Goal: Task Accomplishment & Management: Complete application form

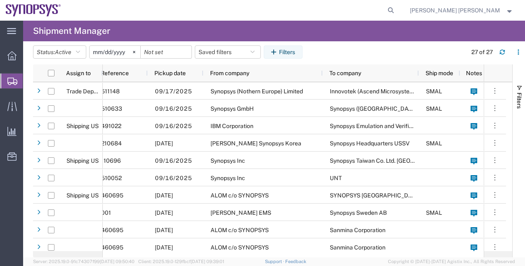
scroll to position [0, 145]
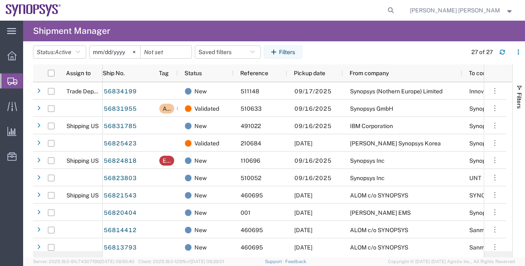
click at [0, 0] on span "Shipment Manager" at bounding box center [0, 0] width 0 height 0
click at [0, 0] on span "Create Shipment" at bounding box center [0, 0] width 0 height 0
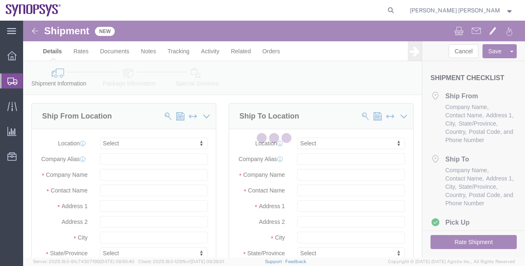
select select
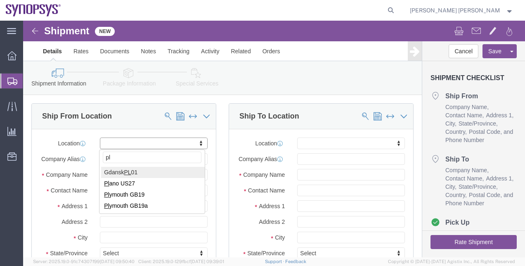
type input "pl"
select select "63150"
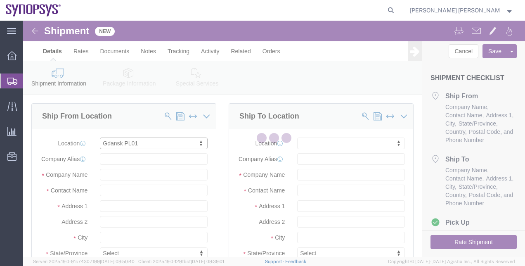
type input "[GEOGRAPHIC_DATA] Ul"
type input "Arkonska 6/A4"
select select "PL"
type input "80-387"
type input "PL01"
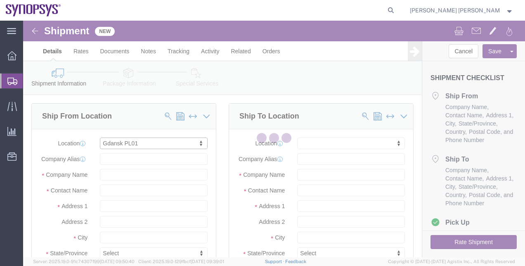
type input "Synopsys Poland Sp.Z.o.o"
type input "Gdansk"
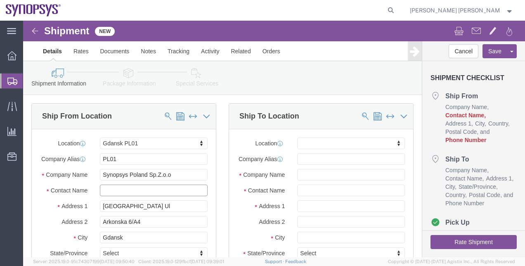
click input "text"
paste input "[PERSON_NAME]"
type input "[PERSON_NAME]"
click div "Ship To Location Location My Profile Location [GEOGRAPHIC_DATA] DE04 Agrate Bri…"
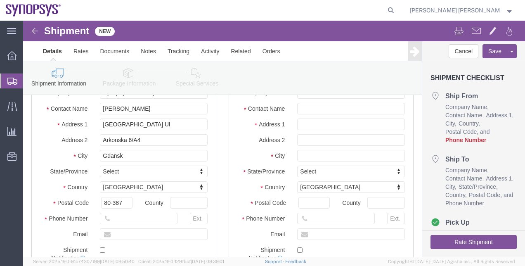
scroll to position [83, 0]
click input "text"
paste input "48666054379"
type input "48666054379"
click div "Ship To Location Location My Profile Location [GEOGRAPHIC_DATA] DE04 Agrate Bri…"
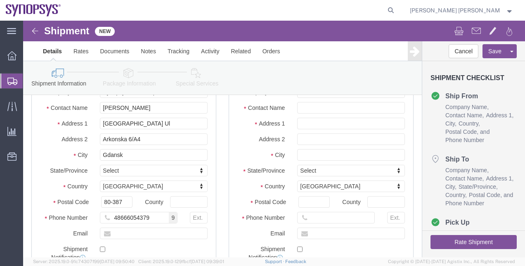
scroll to position [99, 0]
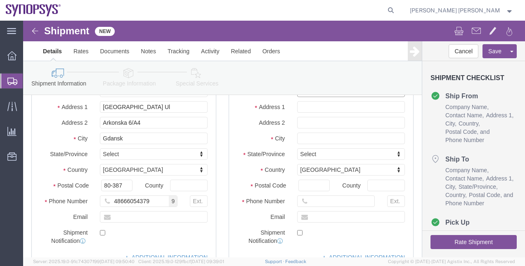
click input "text"
paste input "Synopsys ([GEOGRAPHIC_DATA]) Private Limited"
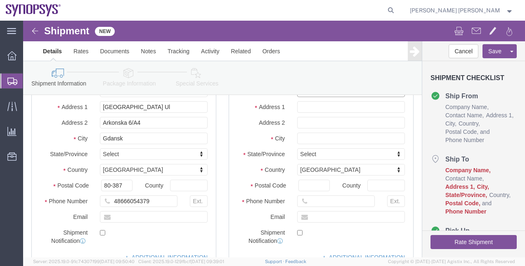
type input "Synopsys ([GEOGRAPHIC_DATA]) Private Limited"
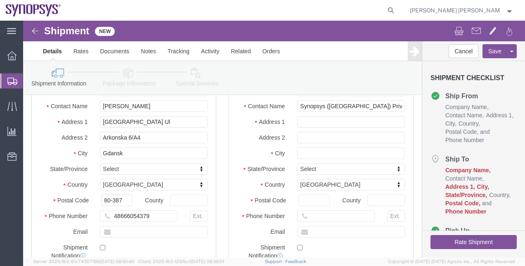
click div "Location My Profile Location [GEOGRAPHIC_DATA] DE04 Agrate Brianza IT01 [GEOGRA…"
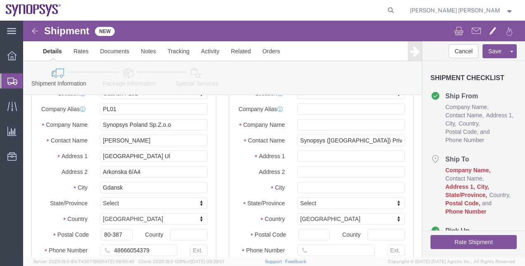
scroll to position [50, 0]
click input "text"
paste input "Synopsys ([GEOGRAPHIC_DATA]) Private Limited"
type input "Synopsys ([GEOGRAPHIC_DATA]) Private Limited"
drag, startPoint x: 358, startPoint y: 125, endPoint x: 264, endPoint y: 124, distance: 94.5
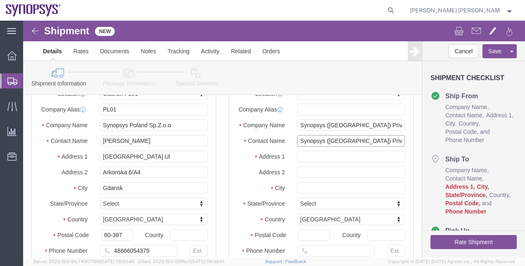
click div "Contact Name Synopsys ([GEOGRAPHIC_DATA]) Private Limited"
click input "text"
paste input "4th Floor, [GEOGRAPHIC_DATA]"
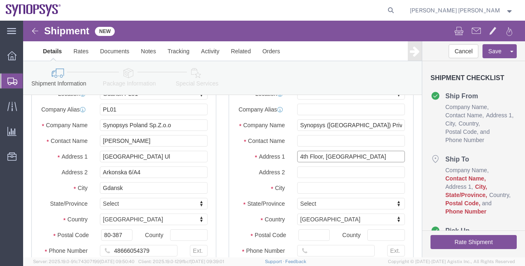
type input "4th Floor, [GEOGRAPHIC_DATA]"
select select
paste input "[GEOGRAPHIC_DATA], [GEOGRAPHIC_DATA]"
type input "[GEOGRAPHIC_DATA][PERSON_NAME], [GEOGRAPHIC_DATA]"
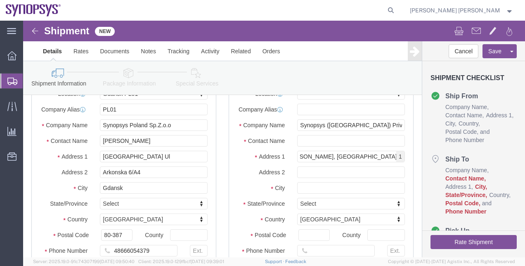
select select
click input "text"
paste input "[GEOGRAPHIC_DATA], [GEOGRAPHIC_DATA]"
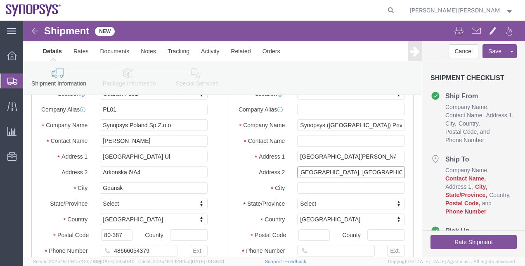
type input "[GEOGRAPHIC_DATA], [GEOGRAPHIC_DATA]"
click input "text"
paste input "[GEOGRAPHIC_DATA]"
type input "[GEOGRAPHIC_DATA]"
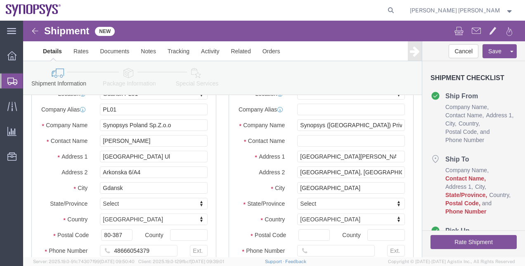
select select
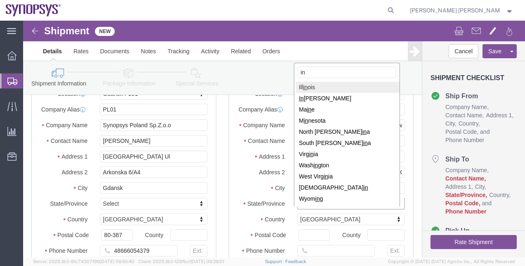
type input "i"
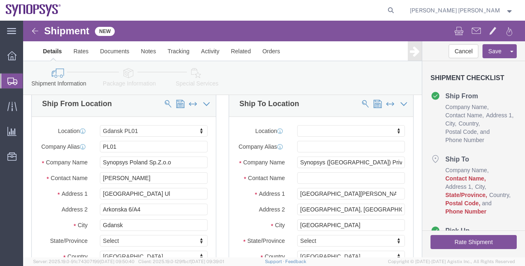
click label "City"
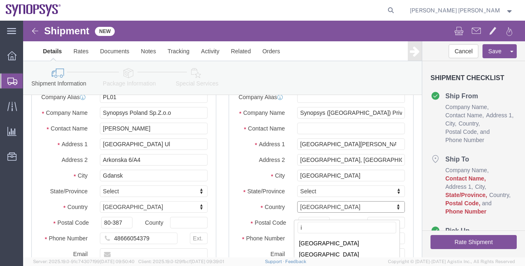
scroll to position [0, 0]
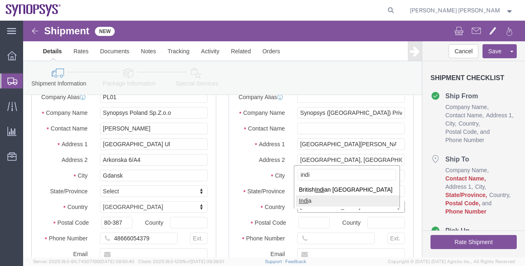
type input "indi"
select select
select select "IN"
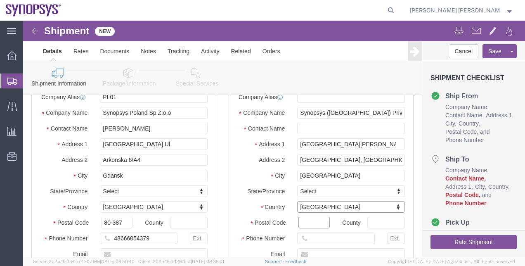
click input "Postal Code"
paste input "560048"
type input "560048"
select select
click div "Location My Profile Location [GEOGRAPHIC_DATA] DE04 Agrate Brianza IT01 [GEOGRA…"
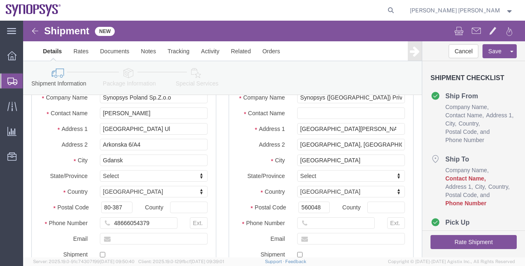
scroll to position [78, 0]
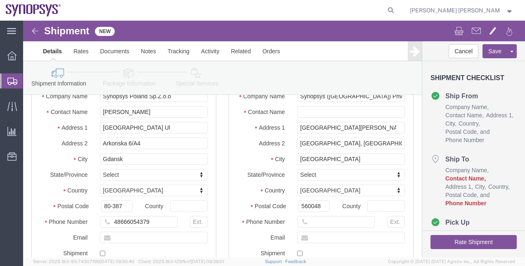
click div "Postal Code 560048"
click input "text"
paste input "918040188000"
type input "918040188000"
click input "text"
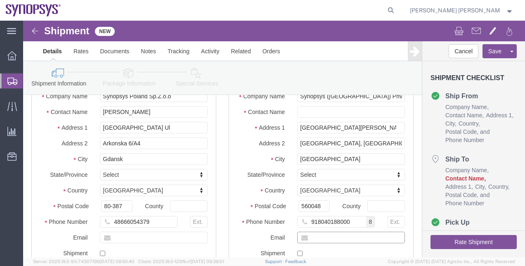
paste input "[PERSON_NAME]"
type input "[PERSON_NAME]"
click input "text"
paste input "[PERSON_NAME]"
type input "[PERSON_NAME]"
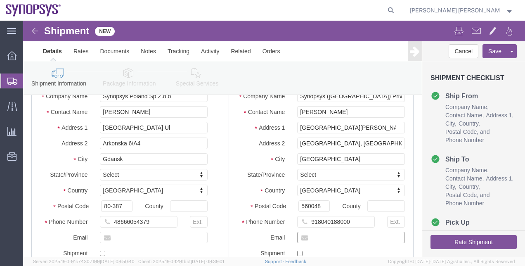
click input "text"
paste input "[EMAIL_ADDRESS][PERSON_NAME][DOMAIN_NAME]"
type input "[EMAIL_ADDRESS][PERSON_NAME][DOMAIN_NAME]"
checkbox input "true"
click label "Postal Code"
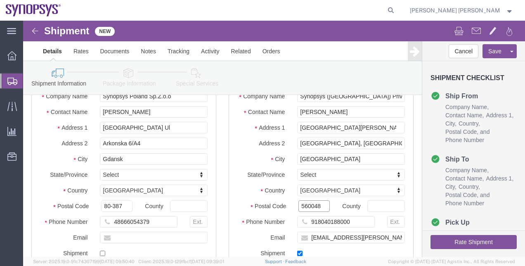
click input "560048"
click label "Postal Code"
click input "560048"
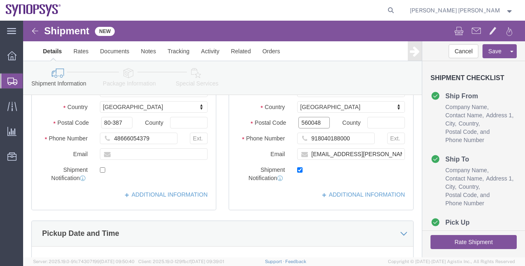
scroll to position [163, 0]
click link "ADDITIONAL INFORMATION"
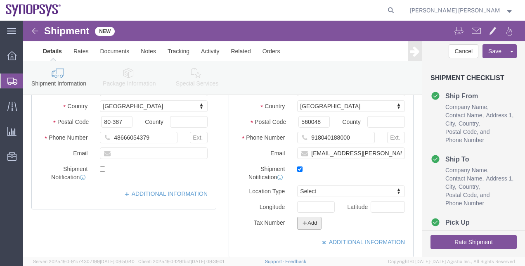
click button "Add"
click select "Select EIN EORI TIN VAT Other"
select select "TIN"
click select "Select EIN EORI TIN VAT Other"
click input "text"
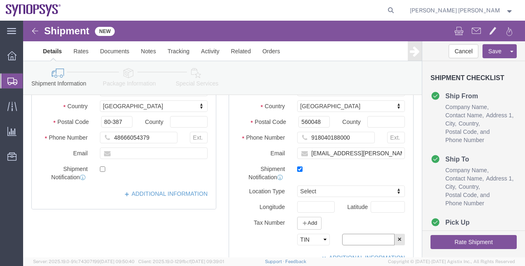
paste input "29AABCS8847D1Z2"
type input "29AABCS8847D1Z2"
click link "ADDITIONAL INFORMATION"
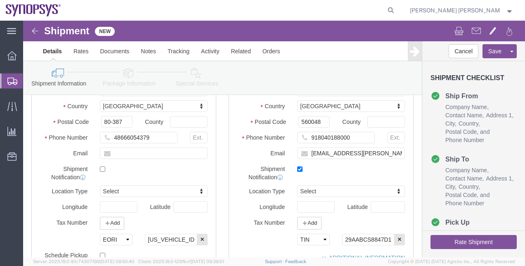
click div "Location Type Select Select Business No Loading Dock Business Business w/ Loadi…"
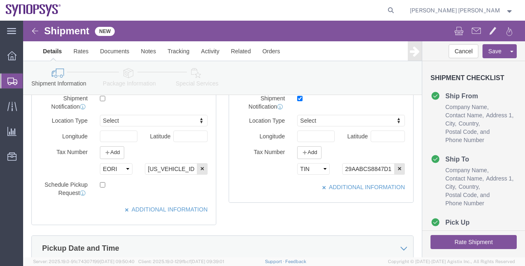
scroll to position [245, 0]
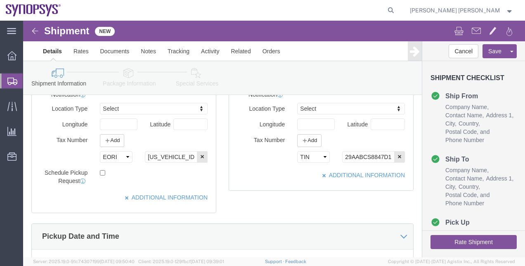
click link "Package Information"
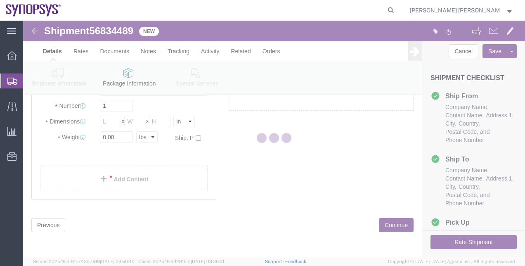
scroll to position [40, 0]
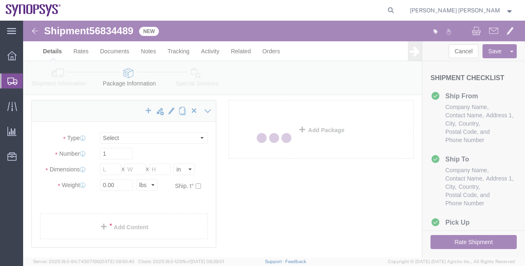
select select "CBOX"
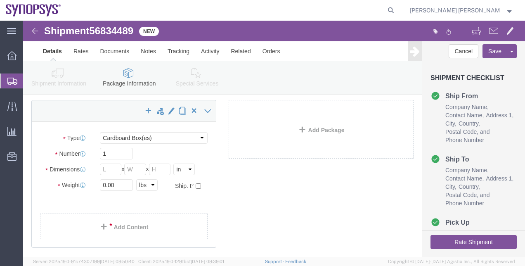
click div "x Package Type Select Bale(s) Basket(s) Bolt(s) Bottle(s) Buckets Bulk Bundle(s…"
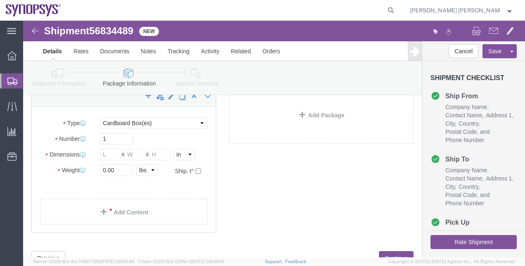
scroll to position [57, 0]
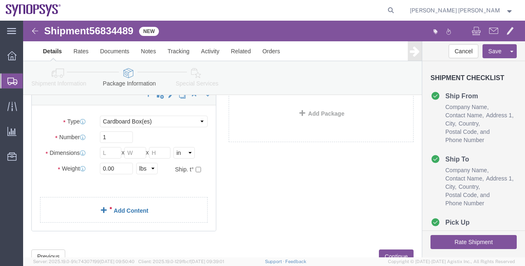
click link "Add Content"
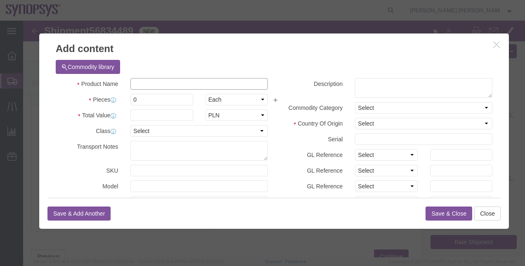
click input "text"
paste input "HAPS Power Adapter"
type input "HAPS Power Adapter"
click input "0"
type input "1"
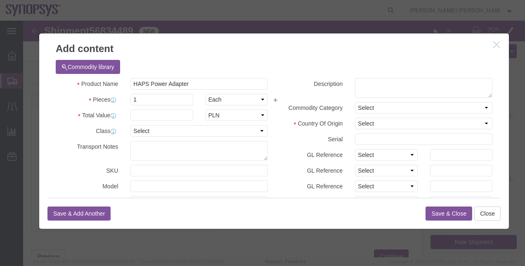
click div "Commodity library"
click select "Select ADP AED AFN ALL AMD AOA ARS ATS AUD AWG AZN BAM BBD BDT BGL BGN BHD BIF …"
select select "INR"
click select "Select ADP AED AFN ALL AMD AOA ARS ATS AUD AWG AZN BAM BBD BDT BGL BGN BHD BIF …"
click input "text"
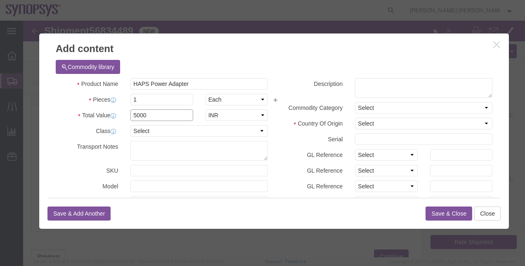
type input "5000"
click label "GL Reference"
click select "Select [GEOGRAPHIC_DATA] [GEOGRAPHIC_DATA] [GEOGRAPHIC_DATA] [GEOGRAPHIC_DATA] …"
select select "US"
click select "Select [GEOGRAPHIC_DATA] [GEOGRAPHIC_DATA] [GEOGRAPHIC_DATA] [GEOGRAPHIC_DATA] …"
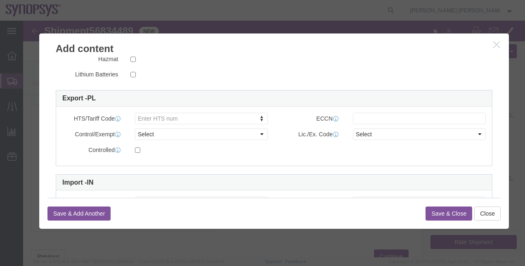
scroll to position [199, 0]
type input "85044090"
click input "text"
type input "EAR99"
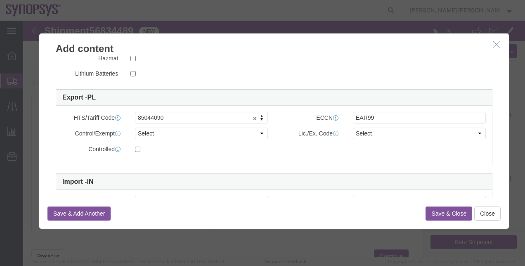
drag, startPoint x: 477, startPoint y: 148, endPoint x: 476, endPoint y: 163, distance: 14.9
click div "Commodity library Product Name HAPS Power Adapter Pieces 1 Select Bag Barrels 1…"
click button "Save & Close"
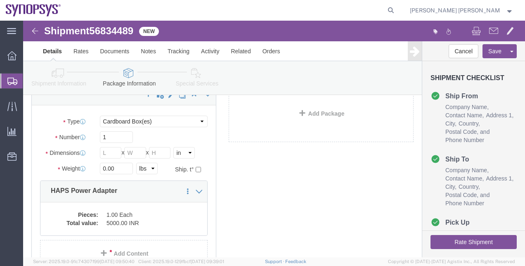
click div "x Package Type Select Bale(s) Basket(s) Bolt(s) Bottle(s) Buckets Bulk Bundle(s…"
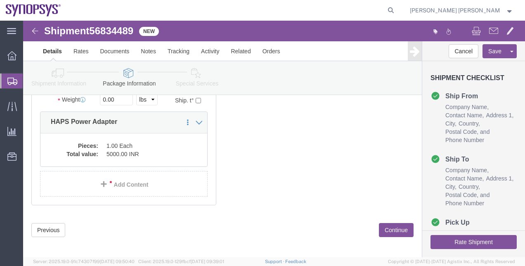
scroll to position [130, 0]
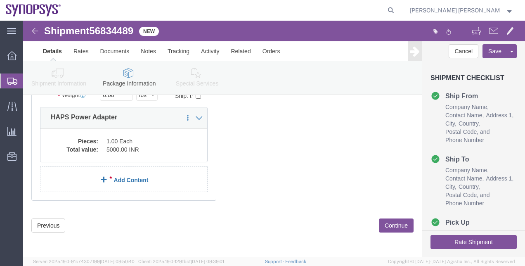
click link "Add Content"
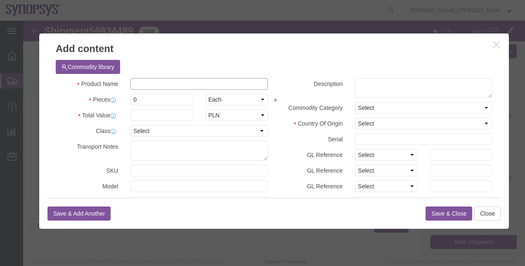
click input "text"
paste input "Power Cord"
type input "Power Cord"
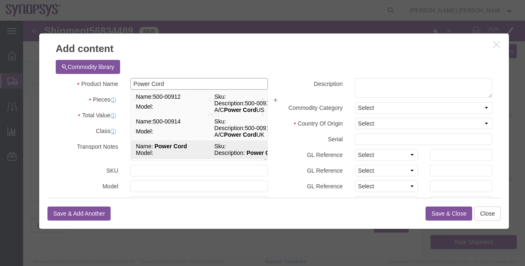
click td "Model:"
select select "USD"
select select
checkbox input "false"
type textarea "Power Cord"
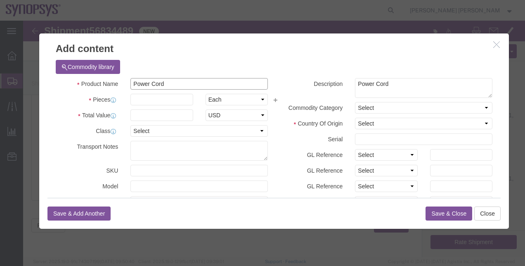
type input "Power Cord"
click select "Select Bag Barrels 100Board Feet Bottle Box Blister Pack Carats Can Capsule Car…"
click select "Select ADP AED AFN ALL AMD AOA ARS ATS AUD AWG AZN BAM BBD BDT BGL BGN BHD BIF …"
select select "INR"
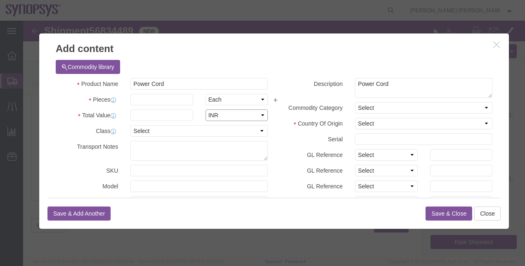
click select "Select ADP AED AFN ALL AMD AOA ARS ATS AUD AWG AZN BAM BBD BDT BGL BGN BHD BIF …"
click input "text"
type input "3"
click input "text"
type input "1"
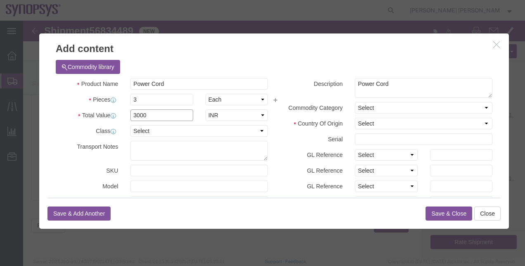
type input "3000"
click label "GL Reference"
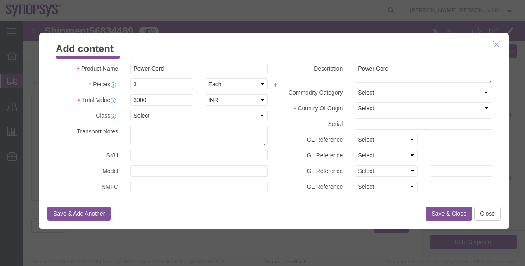
scroll to position [17, 0]
click select "Select [GEOGRAPHIC_DATA] [GEOGRAPHIC_DATA] [GEOGRAPHIC_DATA] [GEOGRAPHIC_DATA] …"
click label "GL Reference"
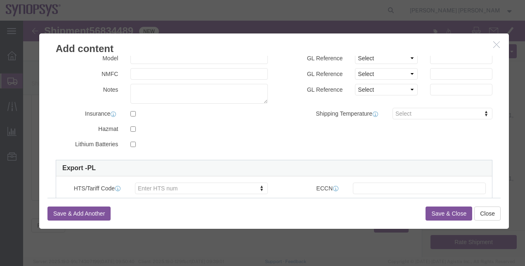
scroll to position [182, 0]
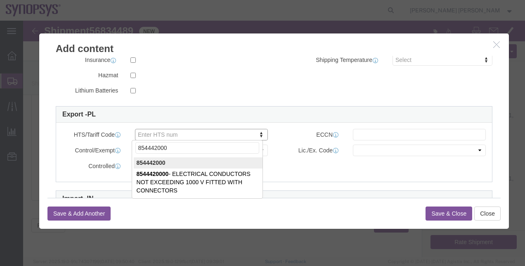
type input "854442000"
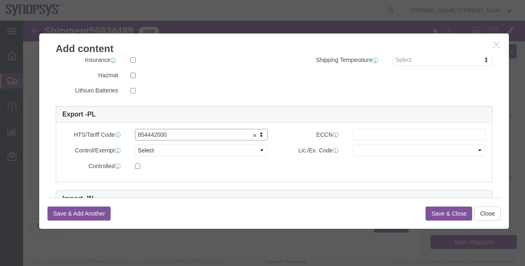
click div "HTS/Tariff Code 854442000 854442000 ECCN Control/Exempt Select ATF BIS DEA EPA …"
click input "text"
type input "EAR99"
click button "Save & Close"
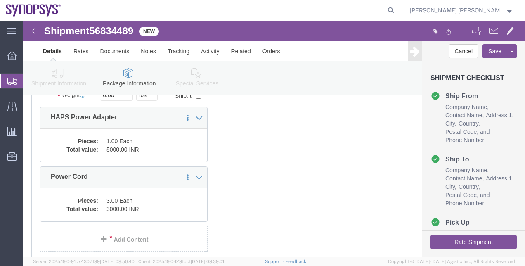
click div "x Package Type Select Bale(s) Basket(s) Bolt(s) Bottle(s) Buckets Bulk Bundle(s…"
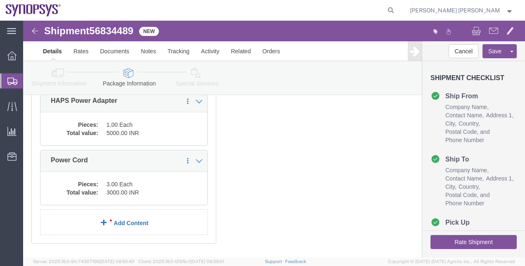
click link "Add Content"
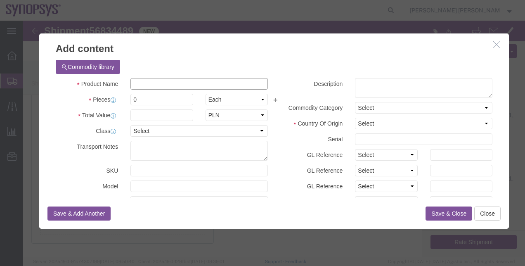
click input "text"
paste input "12V AC/DC Adapter"
type input "12V AC/DC Adapter"
click input "0"
type input "1"
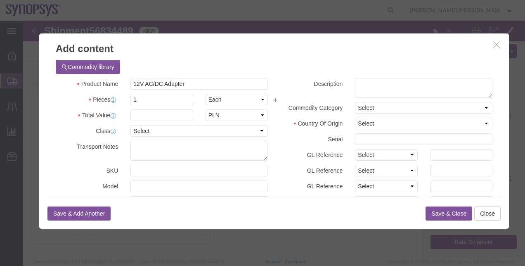
click div "Commodity library"
click select "Select ADP AED AFN ALL AMD AOA ARS ATS AUD AWG AZN BAM BBD BDT BGL BGN BHD BIF …"
select select "INR"
click select "Select ADP AED AFN ALL AMD AOA ARS ATS AUD AWG AZN BAM BBD BDT BGL BGN BHD BIF …"
click input "text"
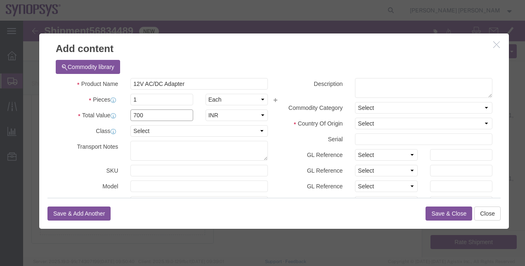
type input "700"
click label "GL Reference"
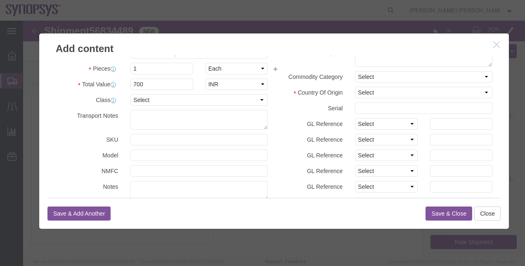
scroll to position [30, 0]
click select "Select [GEOGRAPHIC_DATA] [GEOGRAPHIC_DATA] [GEOGRAPHIC_DATA] [GEOGRAPHIC_DATA] …"
select select "US"
click select "Select [GEOGRAPHIC_DATA] [GEOGRAPHIC_DATA] [GEOGRAPHIC_DATA] [GEOGRAPHIC_DATA] …"
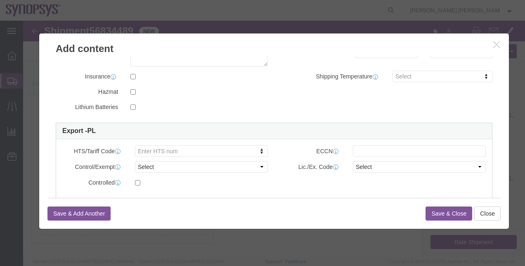
scroll to position [182, 0]
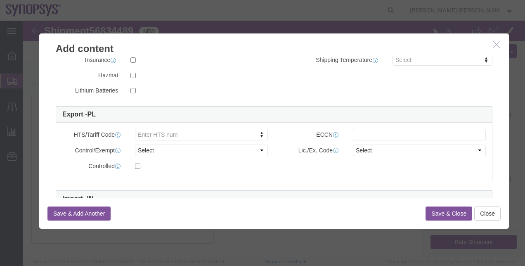
click div "HTS/Tariff Code Enter HTS num ECCN Control/Exempt Select ATF BIS DEA EPA FDA FT…"
type input "85044090"
click input "text"
type input "EAR99"
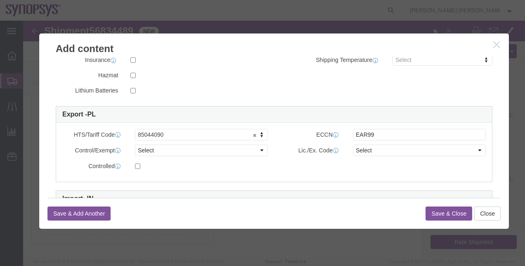
click button "Save & Close"
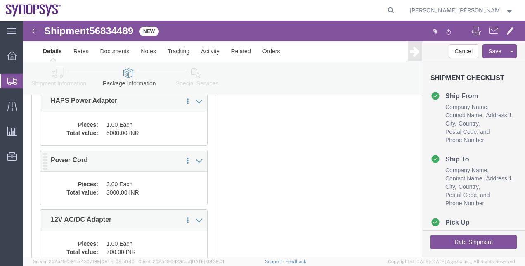
click dd "3.00 Each"
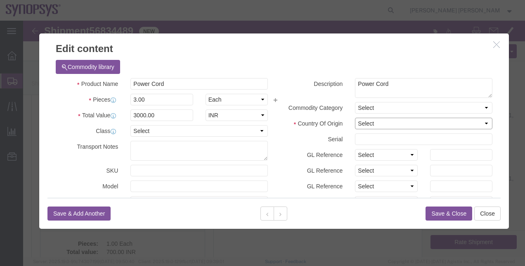
click select "Select [GEOGRAPHIC_DATA] [GEOGRAPHIC_DATA] [GEOGRAPHIC_DATA] [GEOGRAPHIC_DATA] …"
select select "US"
click select "Select [GEOGRAPHIC_DATA] [GEOGRAPHIC_DATA] [GEOGRAPHIC_DATA] [GEOGRAPHIC_DATA] …"
click button "Save & Close"
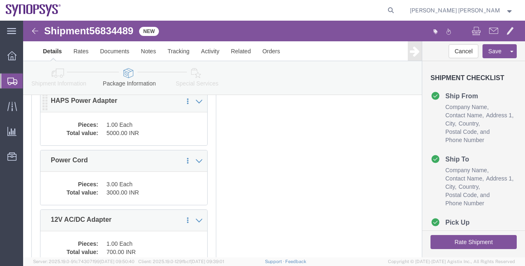
click dd "5000.00 INR"
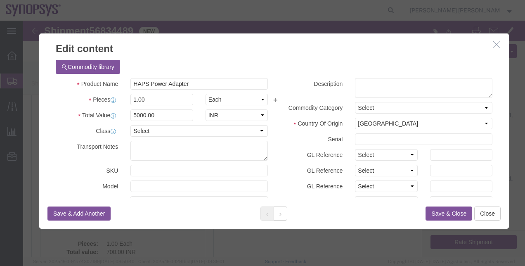
click button "Save & Close"
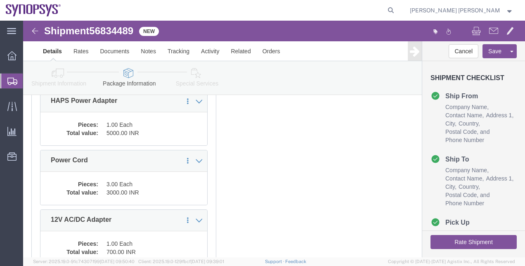
click div "x Package Type Select Bale(s) Basket(s) Bolt(s) Bottle(s) Buckets Bulk Bundle(s…"
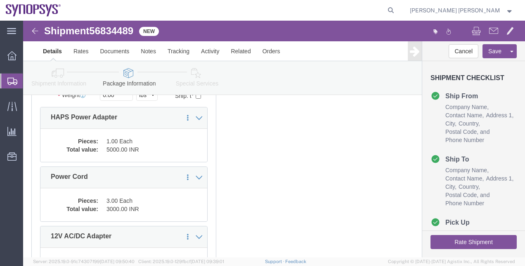
click div "x Package Type Select Bale(s) Basket(s) Bolt(s) Bottle(s) Buckets Bulk Bundle(s…"
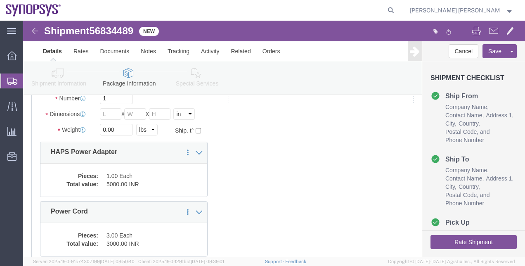
scroll to position [81, 0]
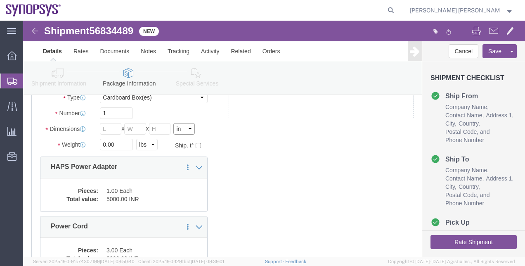
click select "Select cm ft in"
select select "CM"
click select "Select cm ft in"
click input "text"
type input "37"
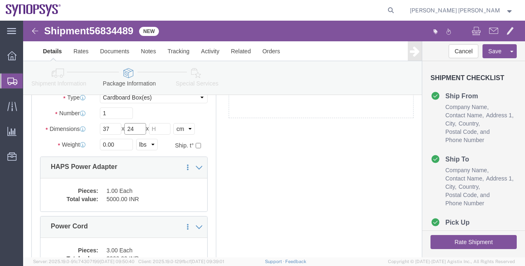
type input "24"
type input "17"
click input "0.00"
type input "0"
type input "3"
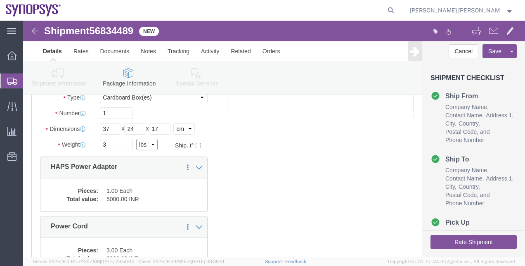
drag, startPoint x: 121, startPoint y: 123, endPoint x: 121, endPoint y: 128, distance: 4.5
click select "Select kgs lbs"
select select "KGS"
click select "Select kgs lbs"
drag, startPoint x: 94, startPoint y: 122, endPoint x: 63, endPoint y: 121, distance: 31.4
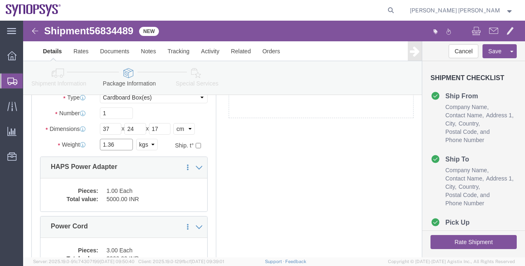
click div "Weight 1.36 Select kgs lbs Ship. t°"
type input "3"
click div "x Package Type Select Bale(s) Basket(s) Bolt(s) Bottle(s) Buckets Bulk Bundle(s…"
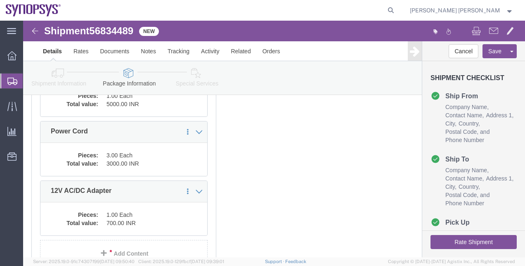
scroll to position [213, 0]
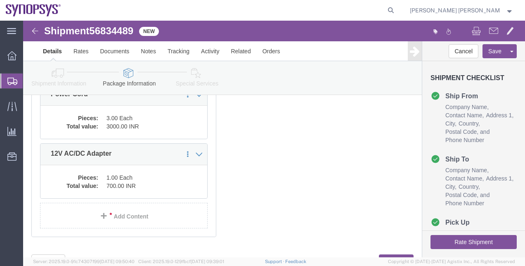
click icon
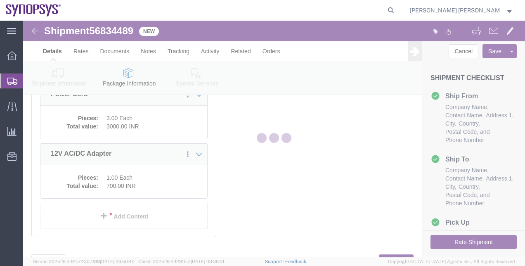
select select
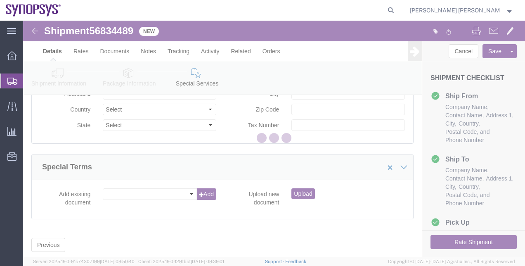
select select "COSTCENTER"
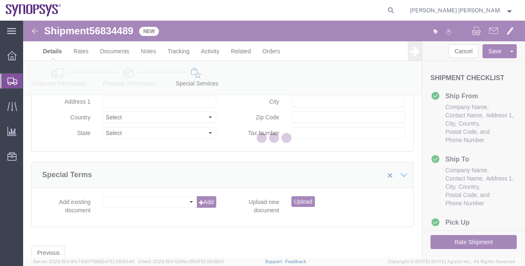
scroll to position [1115, 0]
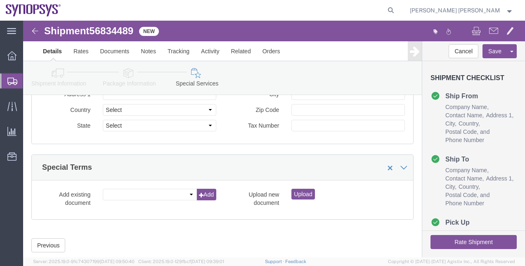
click div "Location Select Select My Profile Location [GEOGRAPHIC_DATA] DE04 Agrate Brianz…"
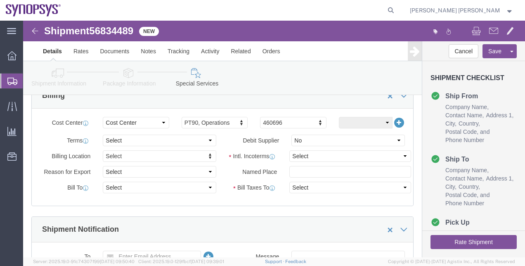
scroll to position [323, 0]
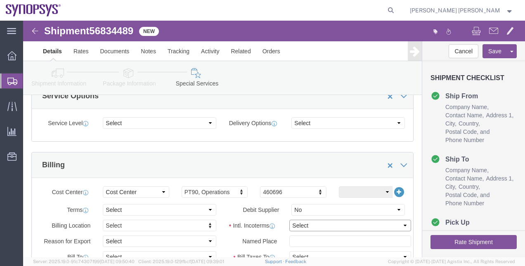
click select "Select Carriage Insurance Paid Carriage Paid To Cost and Freight Cost Insurance…"
select select "DAP"
click select "Select Carriage Insurance Paid Carriage Paid To Cost and Freight Cost Insurance…"
select select "SHIP"
select select "RCPN"
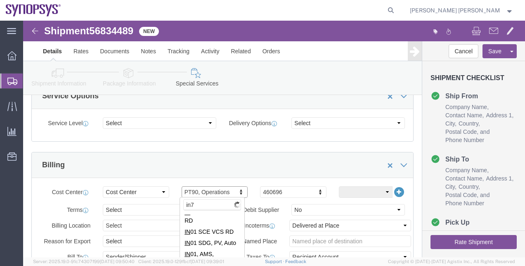
scroll to position [0, 0]
type input "i"
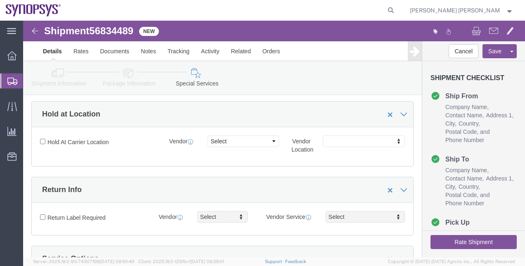
scroll to position [137, 0]
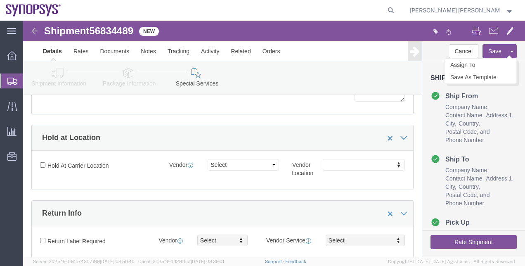
click button "Save"
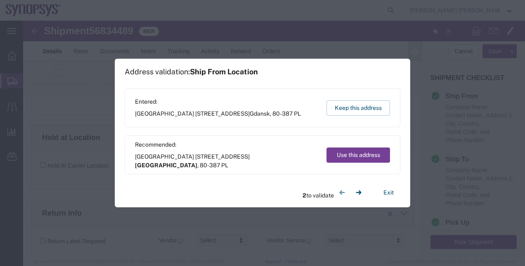
click at [345, 157] on button "Use this address" at bounding box center [358, 154] width 64 height 15
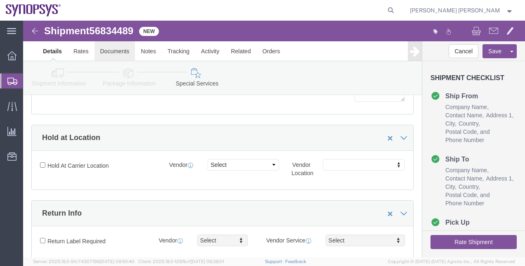
click link "Documents"
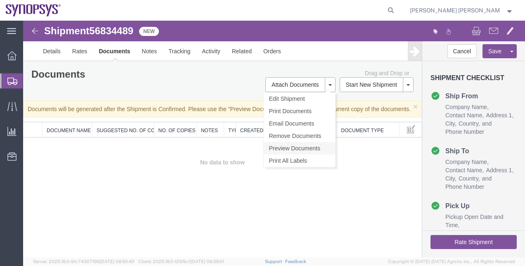
click at [308, 147] on link "Preview Documents" at bounding box center [299, 148] width 71 height 12
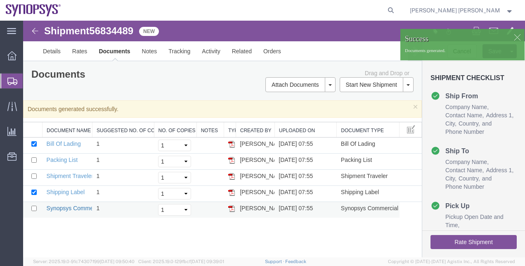
click at [80, 207] on link "Synopsys Commercial Invoice" at bounding box center [86, 208] width 78 height 7
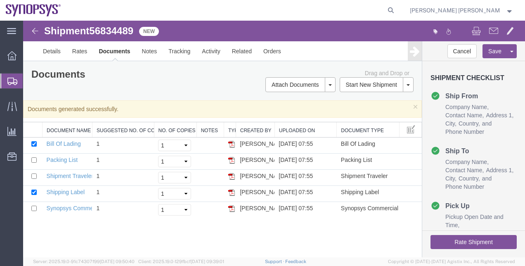
click at [0, 0] on span "Shipment Manager" at bounding box center [0, 0] width 0 height 0
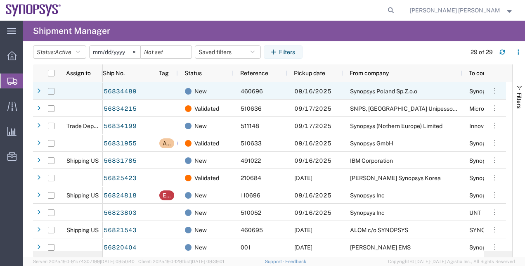
click at [49, 94] on input "Press Space to toggle row selection (unchecked)" at bounding box center [51, 91] width 7 height 7
checkbox input "true"
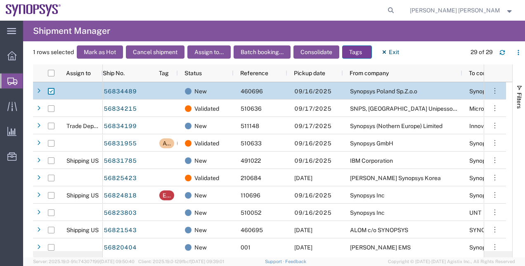
click at [355, 50] on button "Tags" at bounding box center [357, 51] width 30 height 13
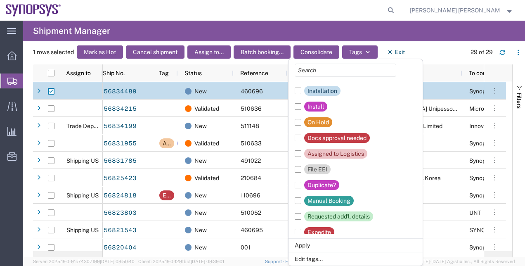
scroll to position [160, 0]
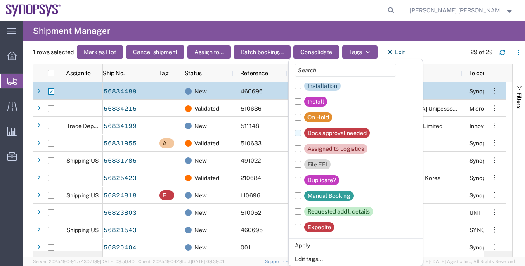
click at [312, 137] on div "Docs approval needed" at bounding box center [337, 133] width 59 height 10
click at [0, 0] on input "Docs approval needed" at bounding box center [0, 0] width 0 height 0
click at [308, 244] on li "Apply" at bounding box center [356, 245] width 134 height 14
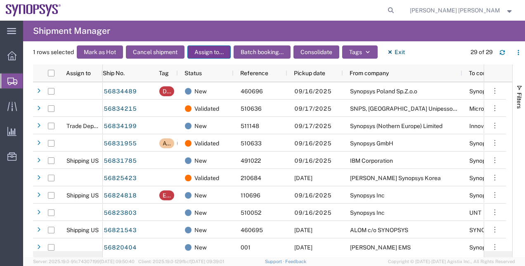
click at [220, 55] on button "Assign to..." at bounding box center [208, 51] width 43 height 13
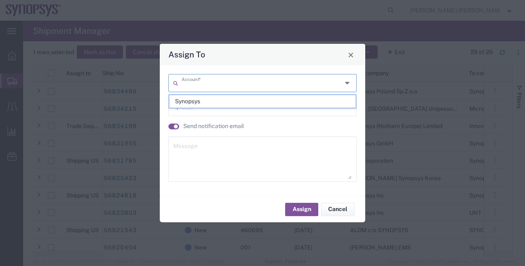
click at [247, 89] on input "text" at bounding box center [262, 82] width 161 height 14
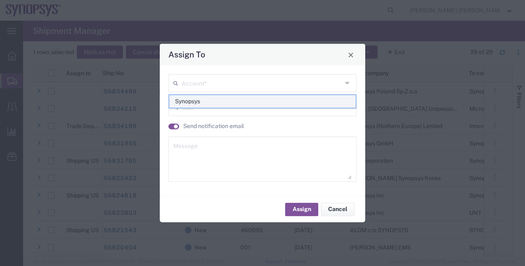
click at [189, 99] on span "Synopsys" at bounding box center [262, 101] width 187 height 13
type input "Synopsys"
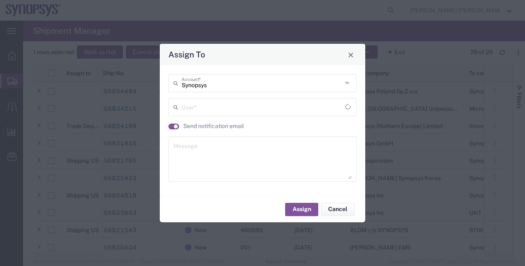
click at [197, 104] on input "text" at bounding box center [263, 106] width 163 height 14
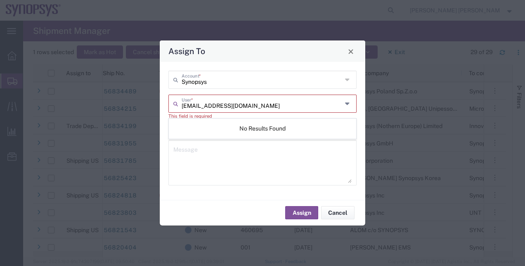
drag, startPoint x: 243, startPoint y: 106, endPoint x: 226, endPoint y: 105, distance: 17.0
click at [226, 105] on input "[EMAIL_ADDRESS][DOMAIN_NAME]" at bounding box center [262, 103] width 161 height 14
type input "[EMAIL_ADDRESS][DOMAIN_NAME]"
click at [167, 138] on div "Synopsys Account * [EMAIL_ADDRESS][DOMAIN_NAME] User * This field is required S…" at bounding box center [262, 131] width 197 height 121
click at [264, 109] on input "text" at bounding box center [262, 103] width 161 height 14
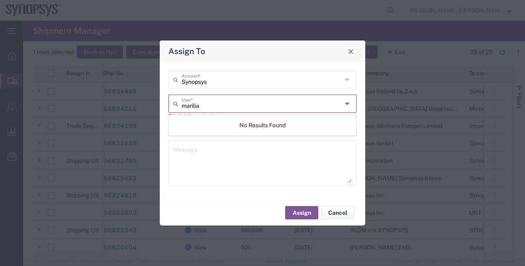
type input "marilia"
click at [161, 130] on div "Synopsys Account * marilia User * This field is required Send notification emai…" at bounding box center [263, 131] width 206 height 138
click at [354, 53] on span "Close" at bounding box center [351, 51] width 6 height 6
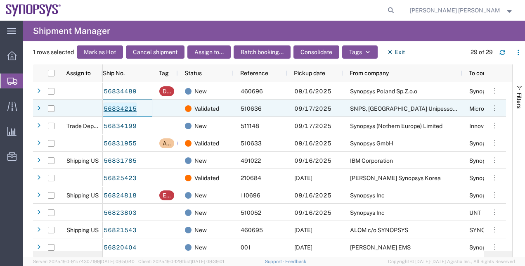
click at [128, 106] on link "56834215" at bounding box center [120, 108] width 34 height 13
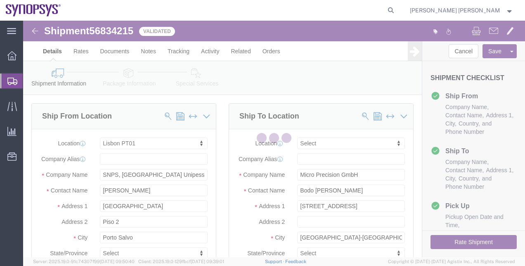
click at [249, 202] on div at bounding box center [274, 139] width 502 height 237
select select "63152"
select select
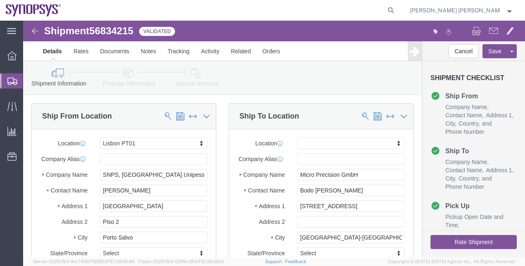
click div "Location My Profile Location [GEOGRAPHIC_DATA] DE04 Agrate Brianza IT01 [GEOGRA…"
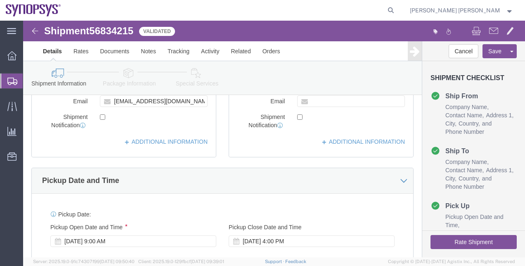
scroll to position [231, 0]
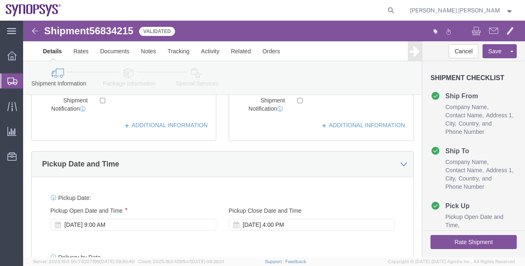
click button "Rate Shipment"
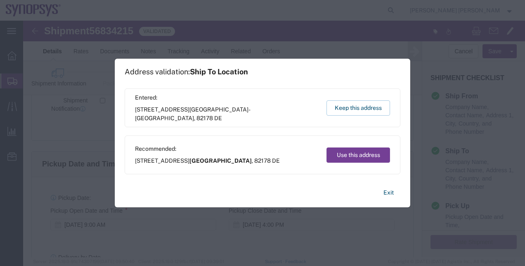
click at [350, 153] on button "Use this address" at bounding box center [358, 154] width 64 height 15
type input "[GEOGRAPHIC_DATA]"
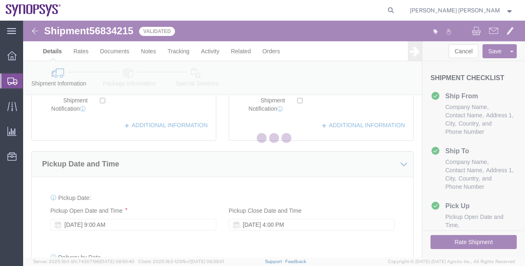
scroll to position [0, 0]
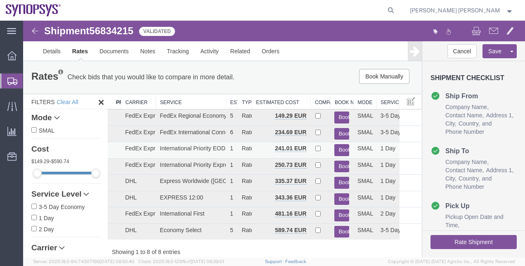
click at [339, 153] on button "Book" at bounding box center [341, 150] width 15 height 12
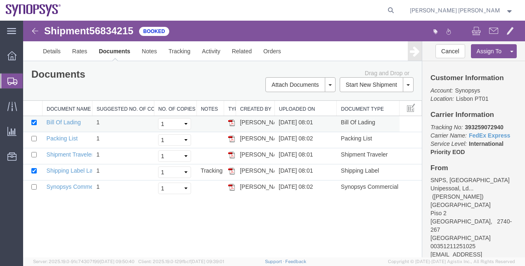
click at [36, 125] on td at bounding box center [32, 124] width 19 height 16
click at [31, 125] on td at bounding box center [32, 124] width 19 height 16
click at [34, 121] on input "checkbox" at bounding box center [33, 122] width 5 height 5
checkbox input "false"
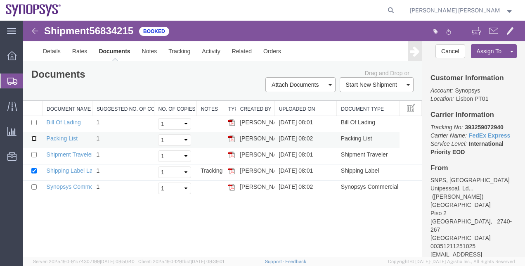
click at [33, 136] on input "checkbox" at bounding box center [33, 138] width 5 height 5
checkbox input "true"
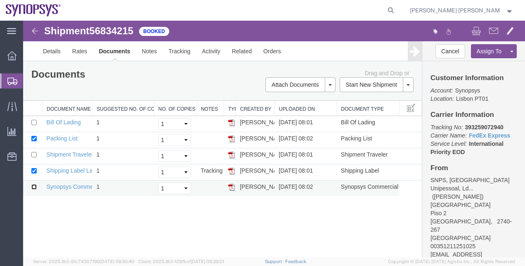
click at [32, 186] on input "checkbox" at bounding box center [33, 186] width 5 height 5
checkbox input "true"
drag, startPoint x: 498, startPoint y: 238, endPoint x: 428, endPoint y: 234, distance: 70.3
click at [428, 234] on div "Customer Information Account: Synopsys Location: [GEOGRAPHIC_DATA] PT01 Carrier…" at bounding box center [473, 159] width 103 height 196
copy address "[EMAIL_ADDRESS][DOMAIN_NAME]"
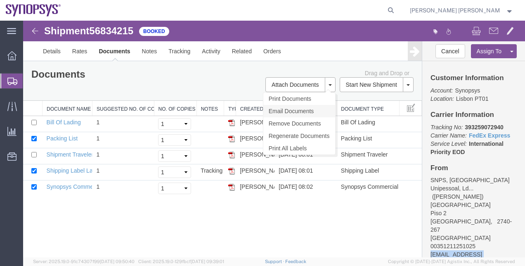
click at [322, 109] on link "Email Documents" at bounding box center [299, 111] width 72 height 12
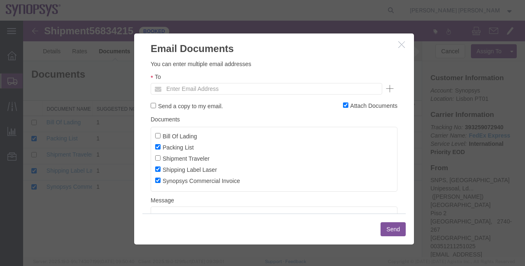
click at [297, 88] on ul "Enter Email Address" at bounding box center [267, 89] width 232 height 12
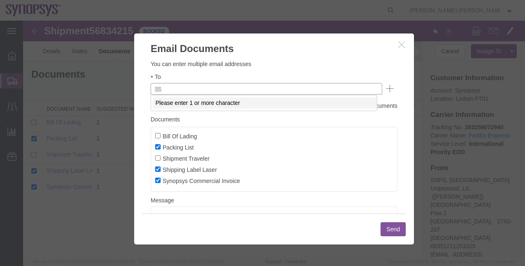
paste input "[EMAIL_ADDRESS][DOMAIN_NAME]"
type input "[EMAIL_ADDRESS][DOMAIN_NAME]"
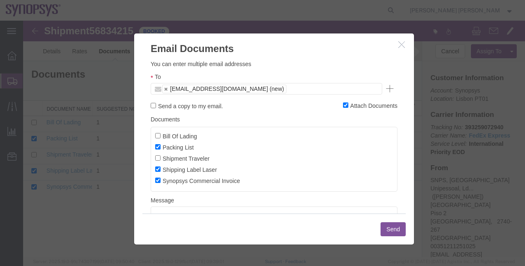
click at [187, 108] on label "Send a copy to my email." at bounding box center [187, 105] width 72 height 9
click at [156, 108] on input "Send a copy to my email." at bounding box center [153, 105] width 5 height 5
checkbox input "true"
click at [389, 229] on button "Send" at bounding box center [393, 229] width 25 height 14
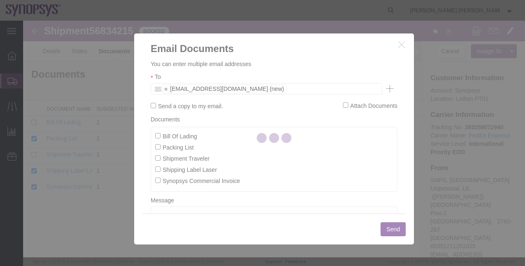
checkbox input "false"
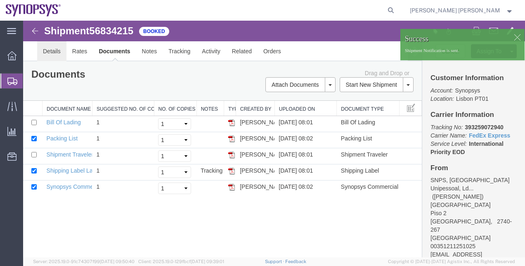
click at [48, 51] on link "Details" at bounding box center [51, 51] width 29 height 20
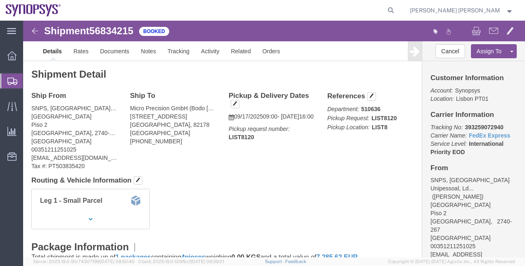
click at [0, 0] on span "Shipment Manager" at bounding box center [0, 0] width 0 height 0
